Goal: Task Accomplishment & Management: Complete application form

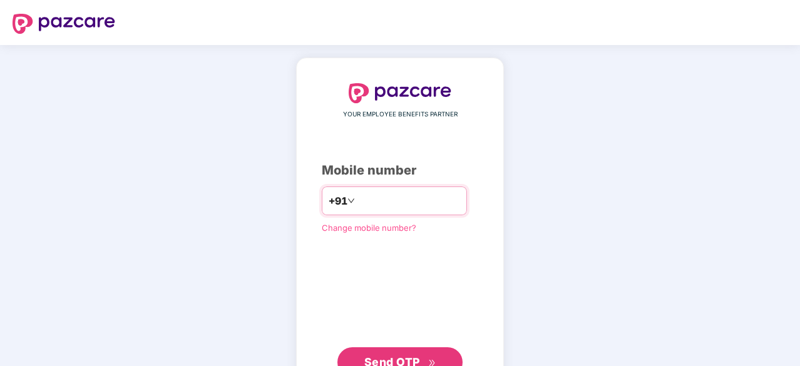
type input "**********"
click at [399, 360] on span "Send OTP" at bounding box center [392, 360] width 56 height 13
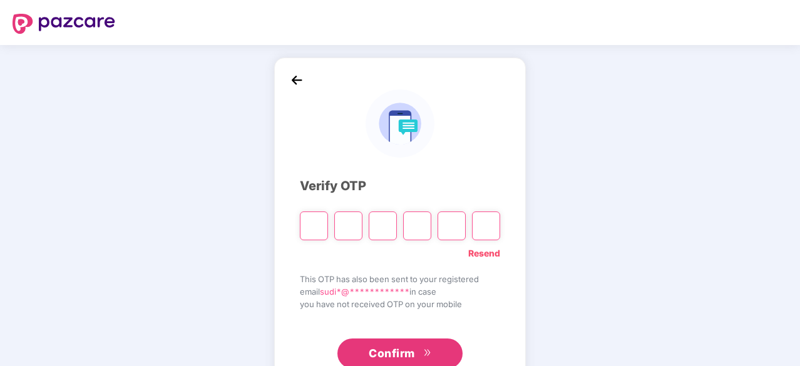
type input "*"
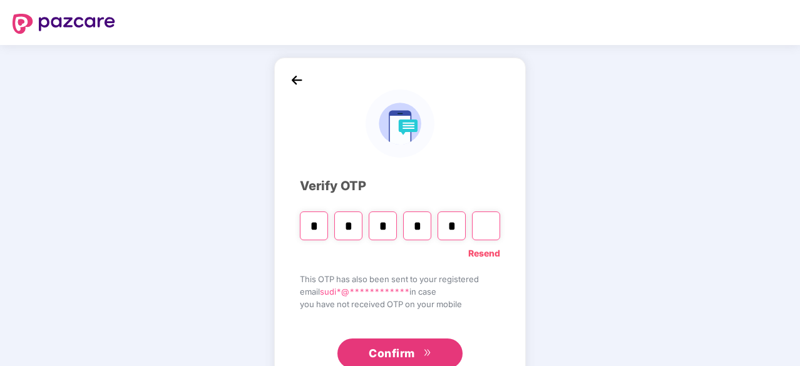
type input "*"
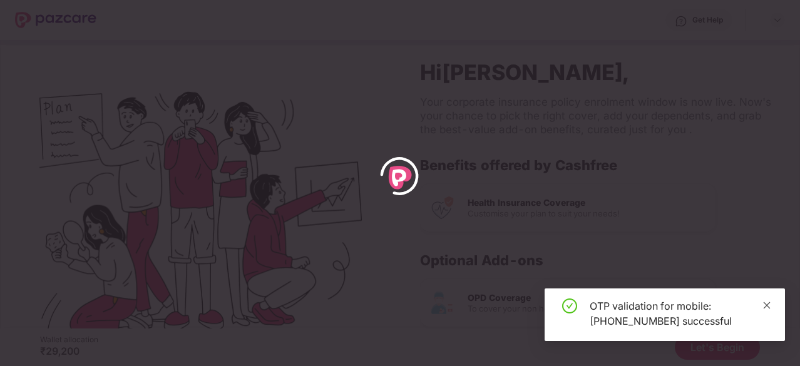
click at [769, 307] on icon "close" at bounding box center [767, 305] width 7 height 7
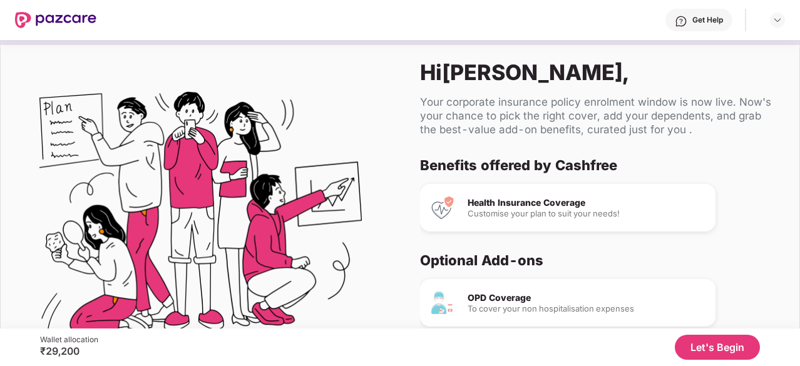
click at [728, 345] on button "Let's Begin" at bounding box center [717, 347] width 85 height 25
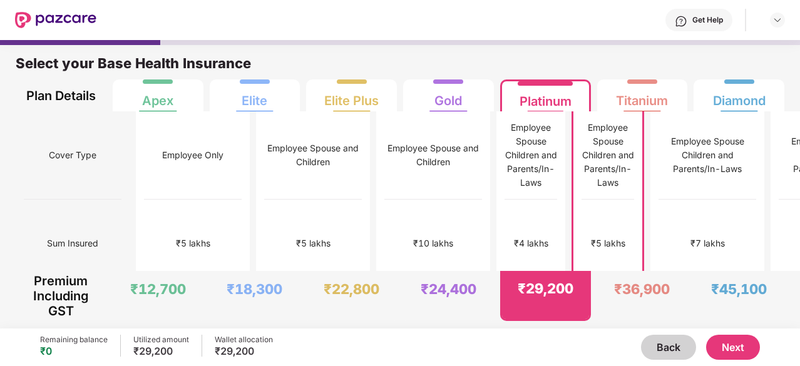
scroll to position [6, 0]
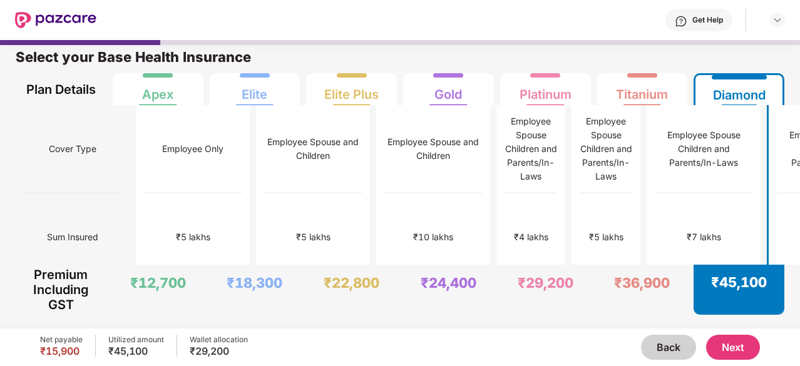
click at [738, 347] on button "Next" at bounding box center [733, 347] width 54 height 25
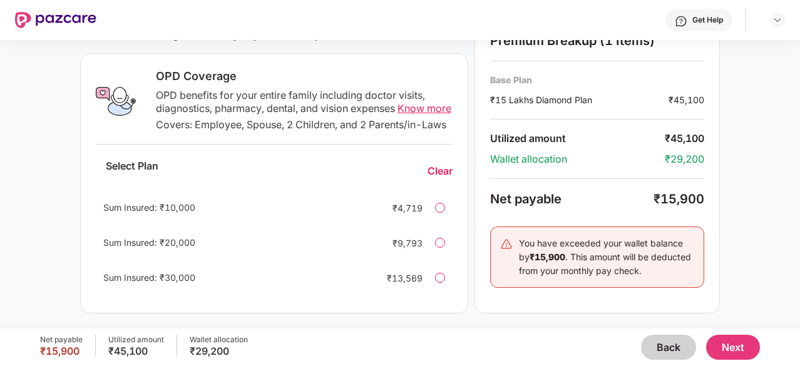
scroll to position [453, 0]
click at [419, 102] on span "Know more" at bounding box center [425, 108] width 54 height 13
click at [445, 209] on div at bounding box center [440, 208] width 10 height 10
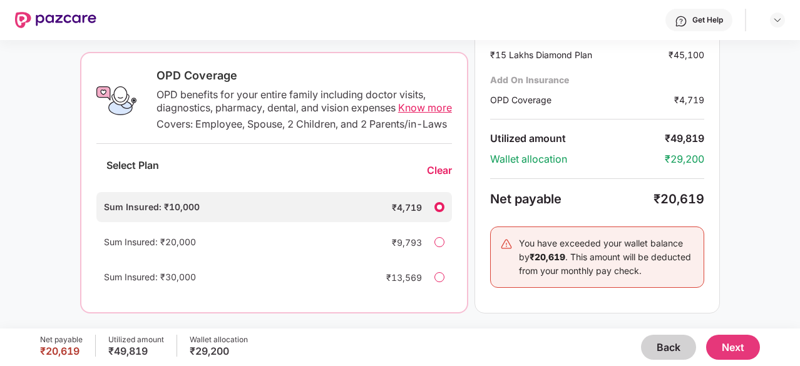
drag, startPoint x: 798, startPoint y: 229, endPoint x: 801, endPoint y: 291, distance: 61.4
click at [800, 291] on html "Get Help Enhance Your Insurance Coverage Current Base Plan Change ₹15 Lakhs Dia…" at bounding box center [400, 183] width 800 height 366
click at [671, 351] on button "Back" at bounding box center [668, 347] width 55 height 25
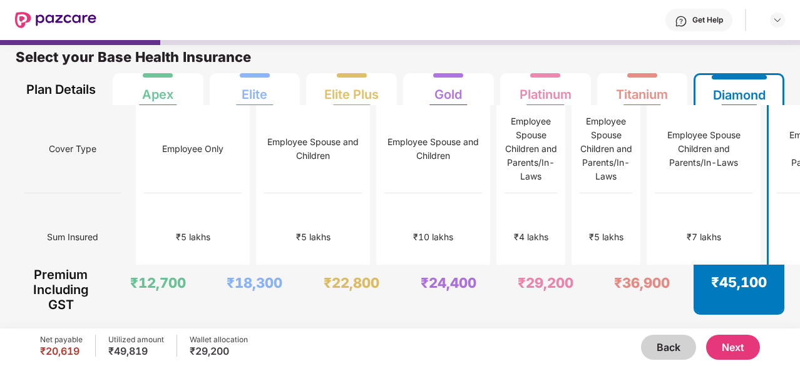
scroll to position [6, 0]
click at [656, 239] on div "₹7 lakhs" at bounding box center [705, 237] width 98 height 88
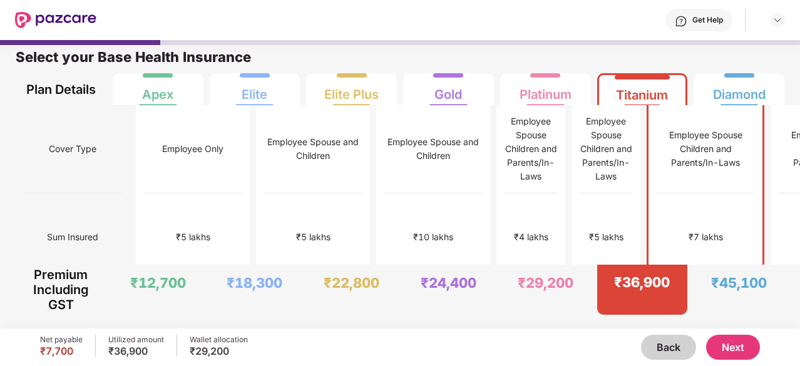
click at [723, 353] on button "Next" at bounding box center [733, 347] width 54 height 25
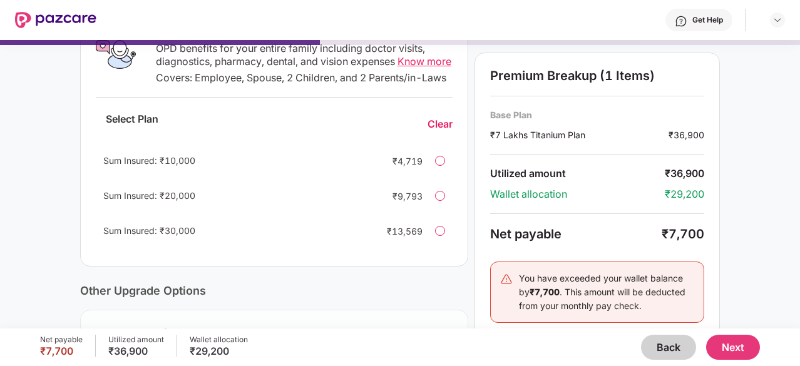
scroll to position [250, 0]
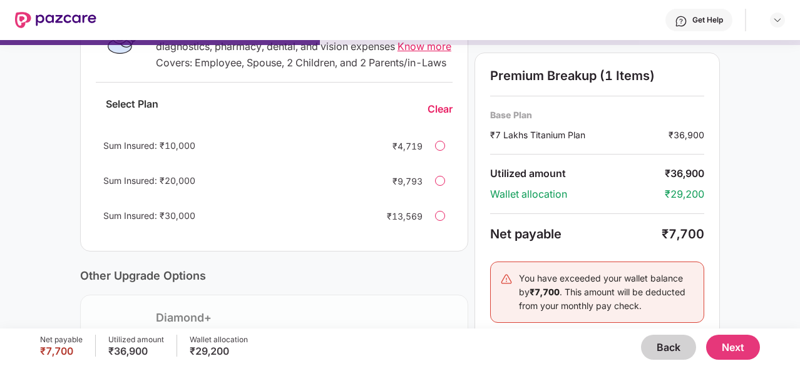
click at [438, 151] on div at bounding box center [440, 146] width 10 height 10
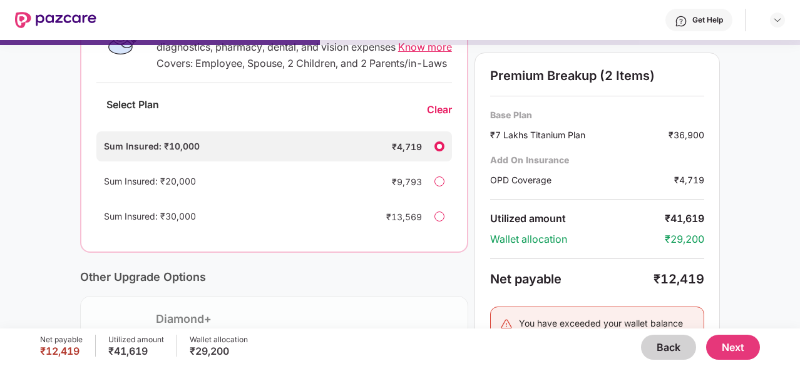
scroll to position [251, 0]
click at [726, 350] on button "Next" at bounding box center [733, 347] width 54 height 25
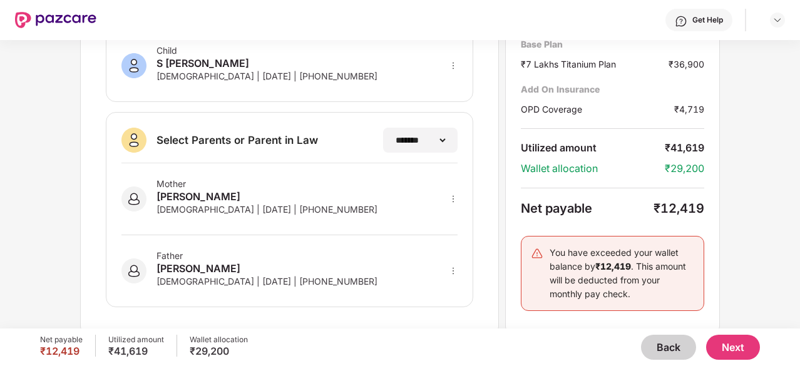
scroll to position [328, 0]
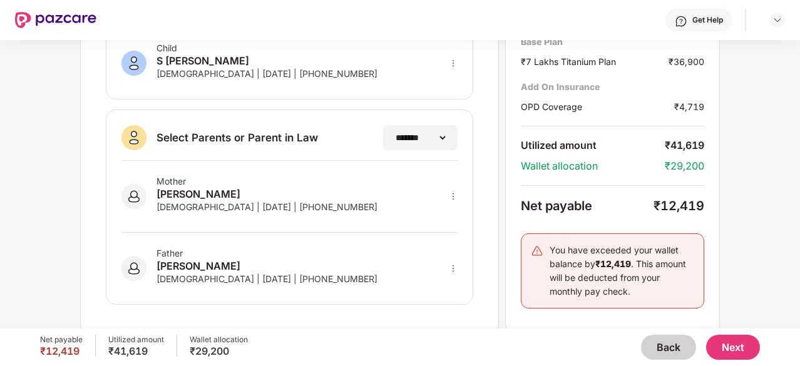
click at [734, 350] on button "Next" at bounding box center [733, 347] width 54 height 25
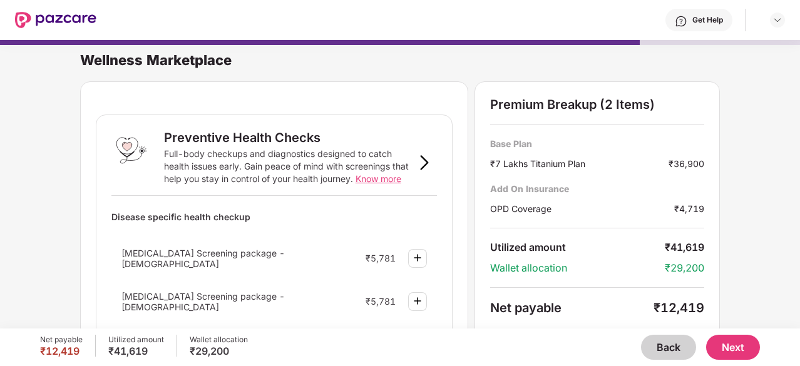
click at [732, 348] on button "Next" at bounding box center [733, 347] width 54 height 25
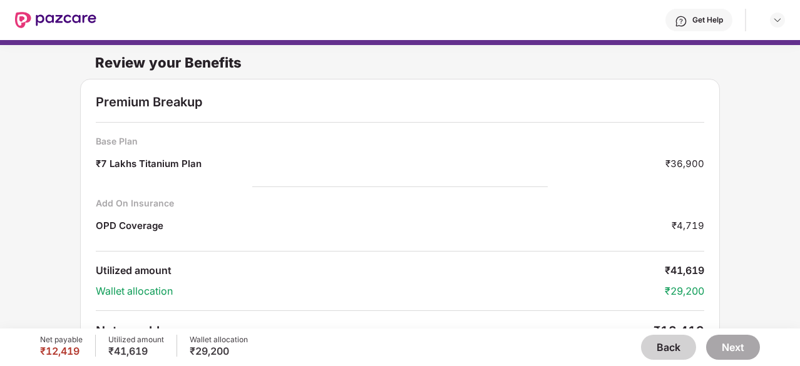
click at [535, 287] on div "Wallet allocation" at bounding box center [380, 291] width 569 height 13
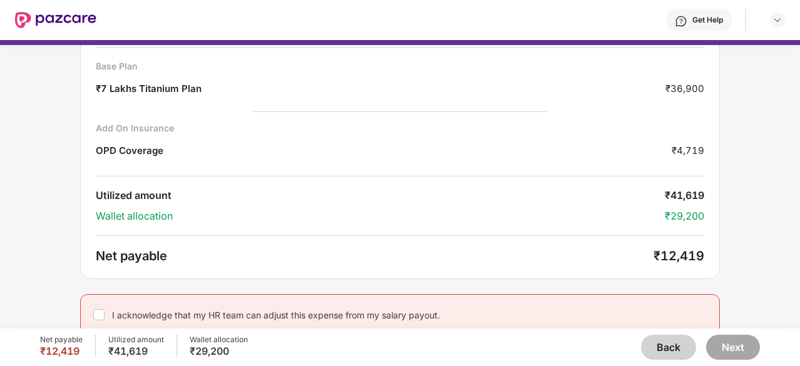
scroll to position [81, 0]
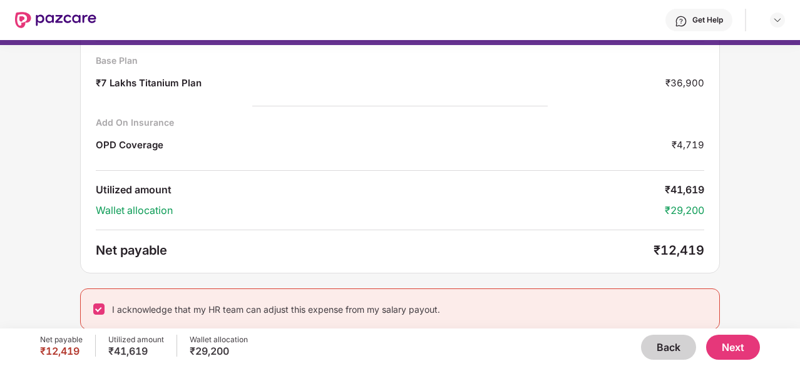
click at [745, 348] on button "Next" at bounding box center [733, 347] width 54 height 25
